Goal: Find specific page/section: Find specific page/section

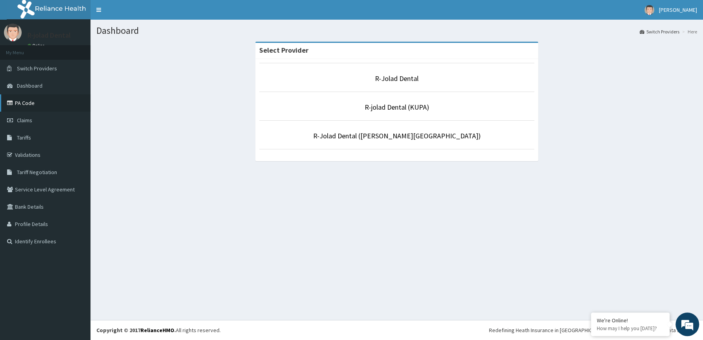
click at [26, 103] on link "PA Code" at bounding box center [45, 102] width 90 height 17
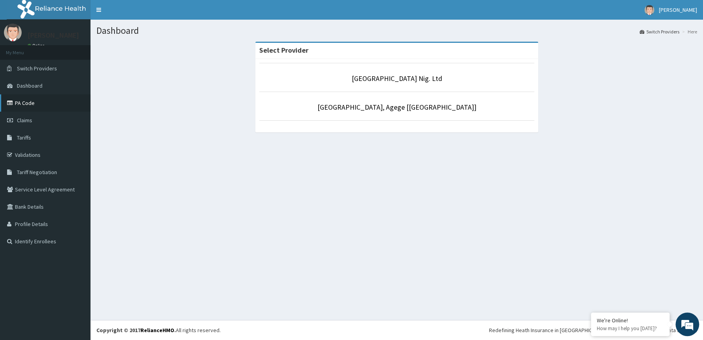
click at [30, 102] on link "PA Code" at bounding box center [45, 102] width 90 height 17
click at [18, 104] on link "PA Code" at bounding box center [45, 102] width 90 height 17
